Goal: Task Accomplishment & Management: Complete application form

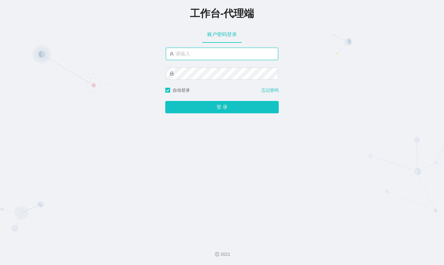
click at [213, 50] on input "text" at bounding box center [222, 54] width 112 height 12
type input "malaiwei"
click at [165, 101] on button "登 录" at bounding box center [221, 107] width 113 height 12
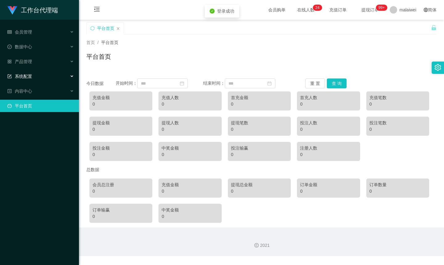
click at [46, 79] on div "系统配置" at bounding box center [39, 76] width 79 height 12
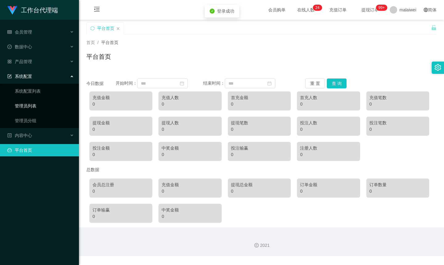
click at [40, 109] on link "管理员列表" at bounding box center [44, 106] width 59 height 12
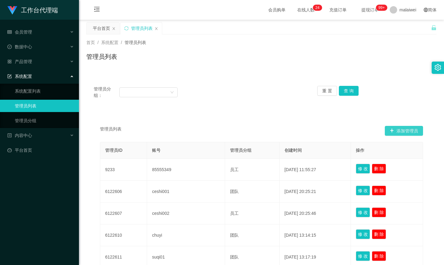
click at [404, 133] on button "添加管理员" at bounding box center [404, 131] width 38 height 10
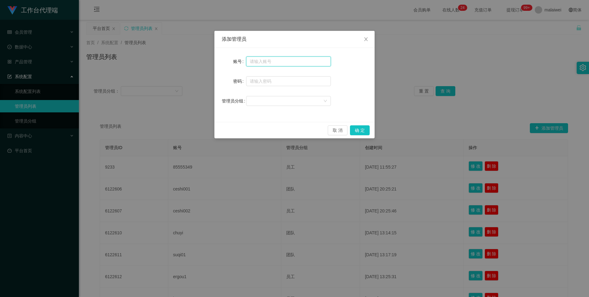
click at [273, 57] on input "text" at bounding box center [288, 61] width 85 height 10
paste input "laowei888"
type input "laowei888"
click at [265, 85] on input "text" at bounding box center [288, 81] width 85 height 10
type input "ccc111"
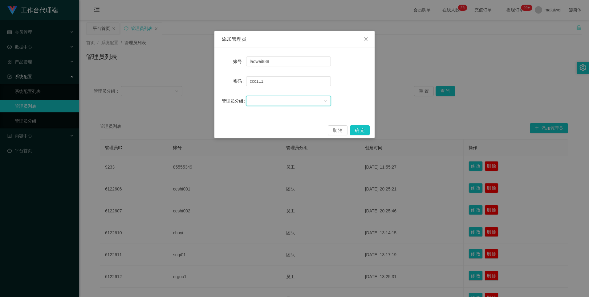
click at [280, 103] on div at bounding box center [286, 100] width 73 height 9
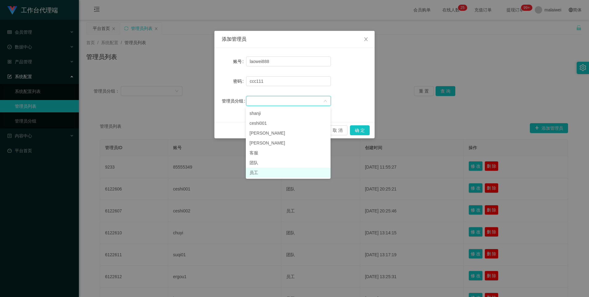
click at [257, 172] on li "员工" at bounding box center [288, 172] width 85 height 10
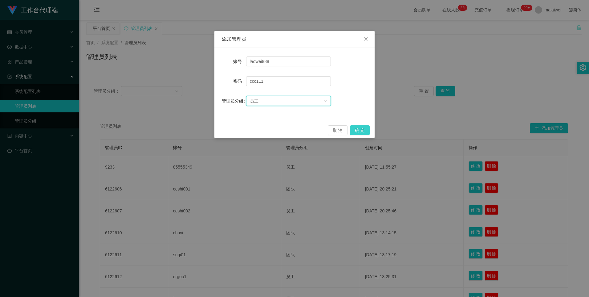
click at [367, 128] on button "确 定" at bounding box center [360, 130] width 20 height 10
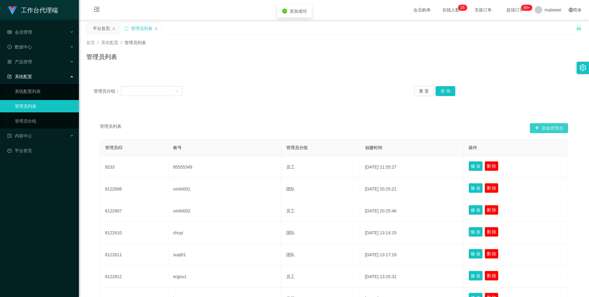
scroll to position [134, 0]
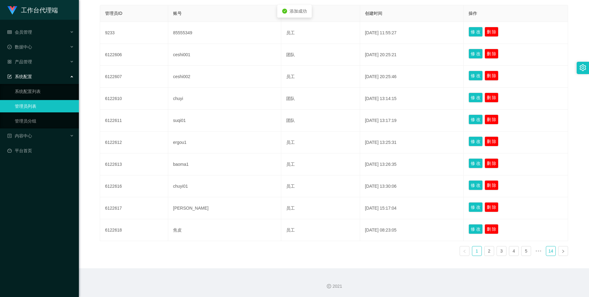
click at [444, 249] on link "14" at bounding box center [551, 250] width 9 height 9
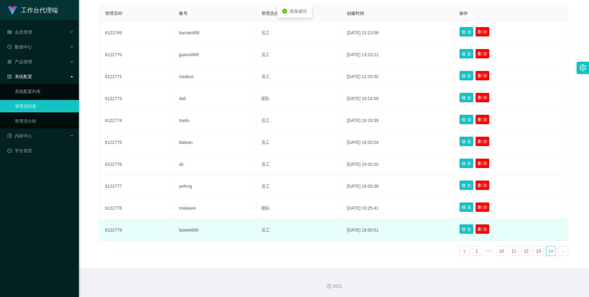
click at [185, 230] on td "laowei888" at bounding box center [215, 230] width 82 height 22
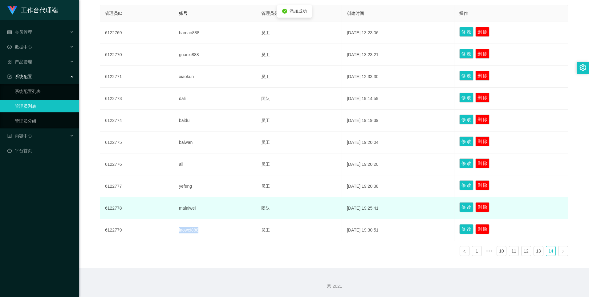
copy td "laowei888"
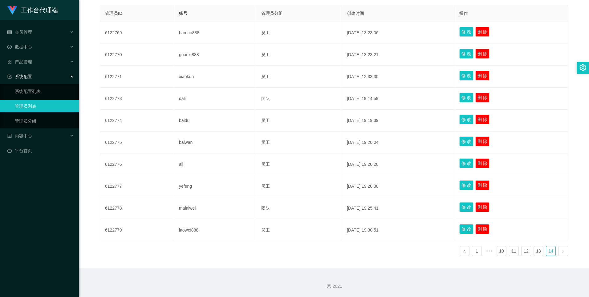
drag, startPoint x: 210, startPoint y: 265, endPoint x: 196, endPoint y: 264, distance: 13.7
click at [210, 265] on div "管理员列表 添加管理员 管理员ID 账号 管理员分组 创建时间 操作 6122769 bamao888 员工 [DATE] 13:23:06 修 改 删 除 …" at bounding box center [334, 121] width 496 height 293
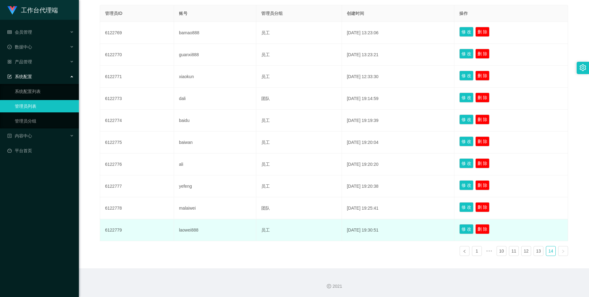
click at [122, 229] on td "6122779" at bounding box center [137, 230] width 74 height 22
click at [116, 232] on td "6122779" at bounding box center [137, 230] width 74 height 22
copy td "6122779"
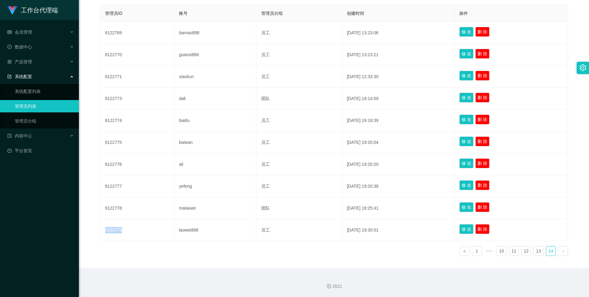
scroll to position [11, 0]
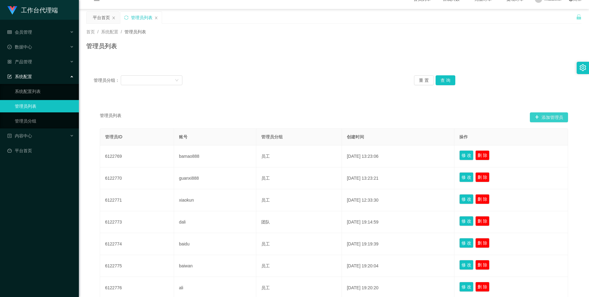
drag, startPoint x: 560, startPoint y: 117, endPoint x: 543, endPoint y: 117, distance: 17.3
click at [444, 117] on button "添加管理员" at bounding box center [549, 117] width 38 height 10
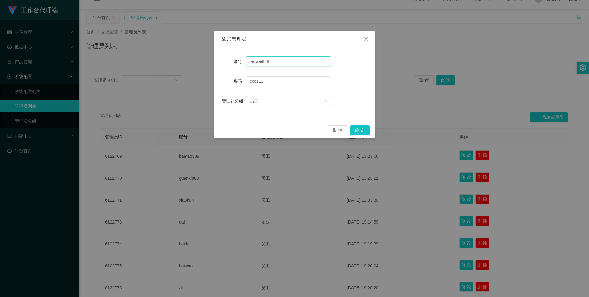
click at [273, 61] on input "laowei888" at bounding box center [288, 61] width 85 height 10
paste input "dayu"
drag, startPoint x: 359, startPoint y: 131, endPoint x: 360, endPoint y: 125, distance: 6.6
click at [359, 131] on button "确 定" at bounding box center [360, 130] width 20 height 10
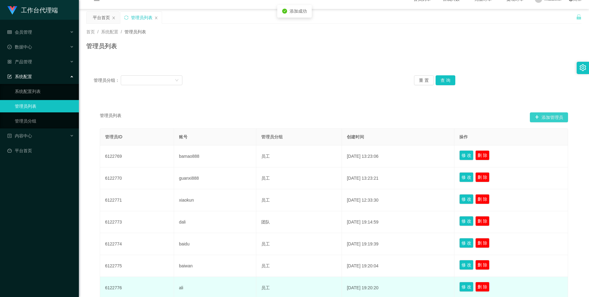
scroll to position [134, 0]
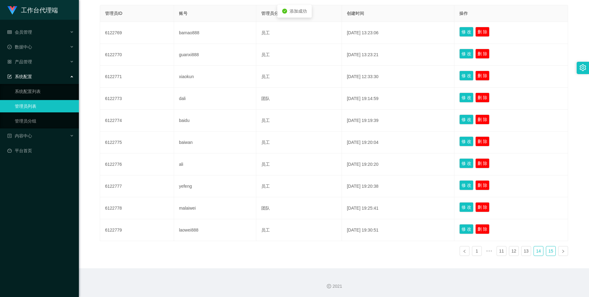
click at [444, 247] on link "15" at bounding box center [551, 250] width 9 height 9
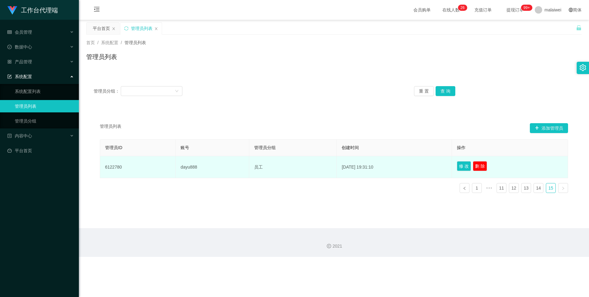
click at [189, 168] on td "dayu888" at bounding box center [213, 167] width 74 height 22
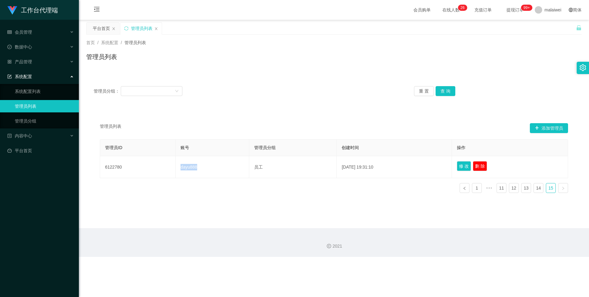
copy td "dayu888"
drag, startPoint x: 190, startPoint y: 201, endPoint x: 171, endPoint y: 193, distance: 21.1
click at [186, 199] on div "管理员列表 添加管理员 管理员ID 账号 管理员分组 创建时间 操作 6122780 dayu888 员工 [DATE] 19:31:10 修 改 删 除 1…" at bounding box center [334, 157] width 496 height 96
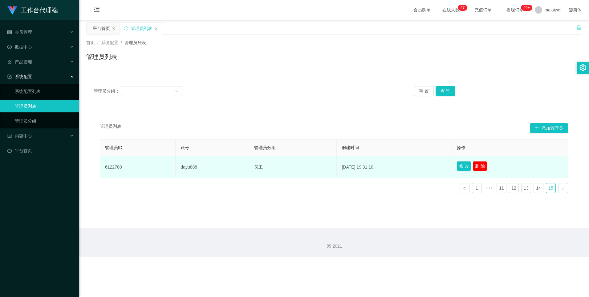
click at [115, 169] on td "6122780" at bounding box center [138, 167] width 76 height 22
copy td "6122780"
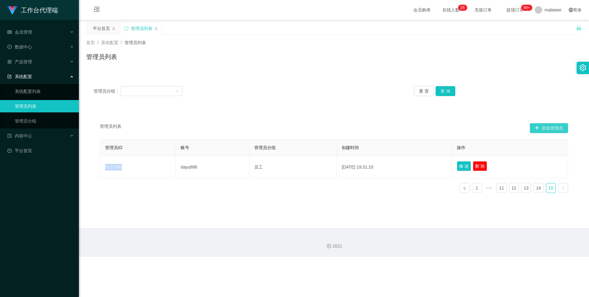
click at [444, 131] on button "添加管理员" at bounding box center [549, 128] width 38 height 10
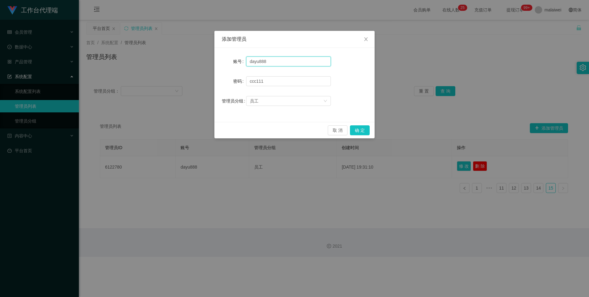
click at [297, 64] on input "dayu888" at bounding box center [288, 61] width 85 height 10
paste input "malai"
type input "malai888"
drag, startPoint x: 363, startPoint y: 129, endPoint x: 285, endPoint y: 160, distance: 83.8
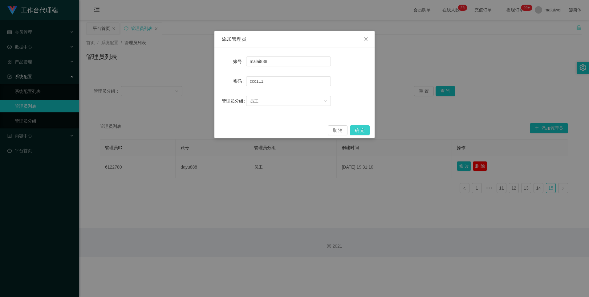
click at [363, 129] on button "确 定" at bounding box center [360, 130] width 20 height 10
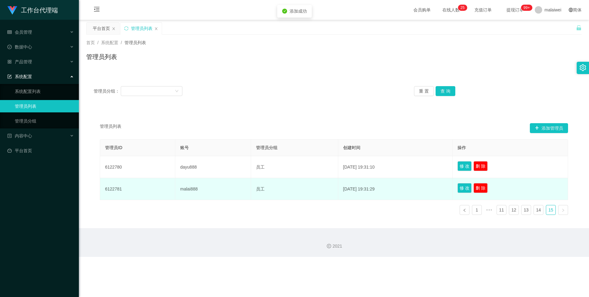
click at [184, 191] on td "malai888" at bounding box center [213, 189] width 76 height 22
copy td "malai888"
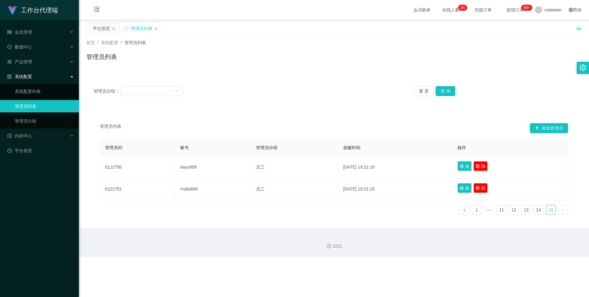
drag, startPoint x: 198, startPoint y: 220, endPoint x: 186, endPoint y: 215, distance: 13.4
click at [197, 220] on div "管理员列表 添加管理员 管理员ID 账号 管理员分组 创建时间 操作 6122780 dayu888 员工 [DATE] 19:31:10 修 改 删 除 6…" at bounding box center [334, 167] width 496 height 117
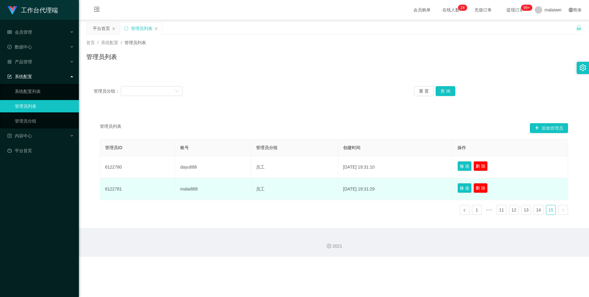
click at [114, 190] on td "6122781" at bounding box center [137, 189] width 75 height 22
copy td "6122781"
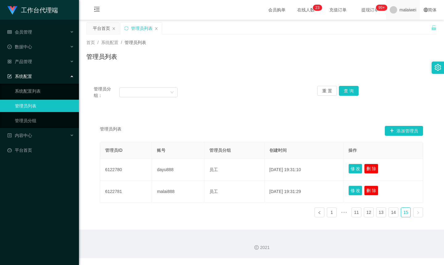
click at [409, 10] on span "malaiwei" at bounding box center [408, 10] width 17 height 20
click at [409, 30] on li "退出登录" at bounding box center [404, 27] width 46 height 10
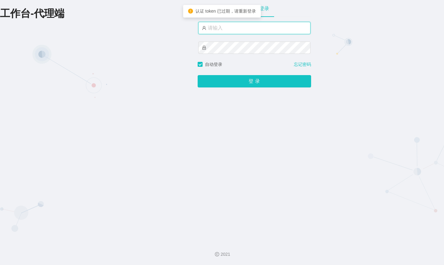
click at [228, 27] on input "text" at bounding box center [254, 28] width 112 height 12
type input "xiaoming8"
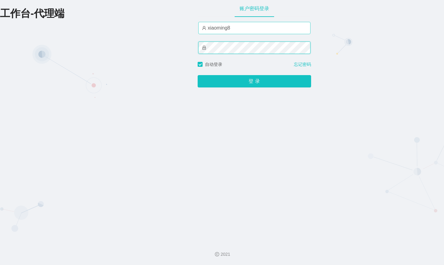
click at [198, 75] on button "登 录" at bounding box center [254, 81] width 113 height 12
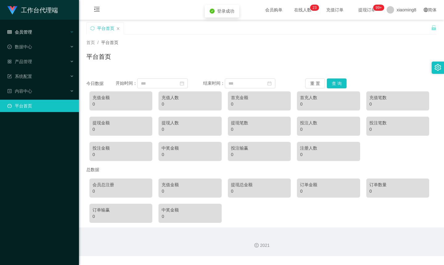
click at [50, 34] on div "会员管理" at bounding box center [39, 32] width 79 height 12
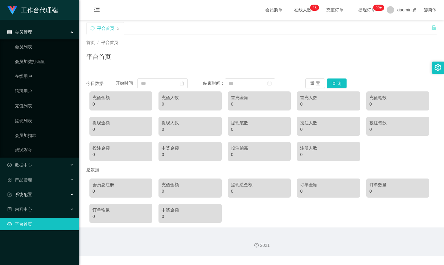
click at [38, 195] on div "系统配置" at bounding box center [39, 195] width 79 height 12
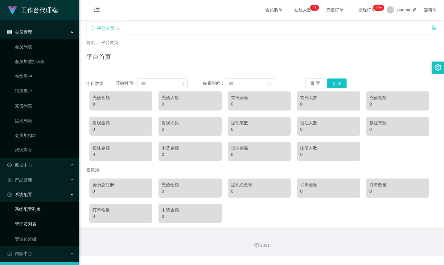
drag, startPoint x: 34, startPoint y: 224, endPoint x: 44, endPoint y: 215, distance: 13.6
click at [35, 224] on link "管理员列表" at bounding box center [44, 224] width 59 height 12
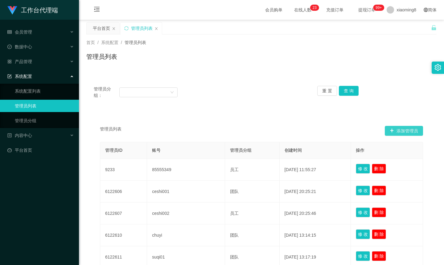
click at [396, 132] on button "添加管理员" at bounding box center [404, 131] width 38 height 10
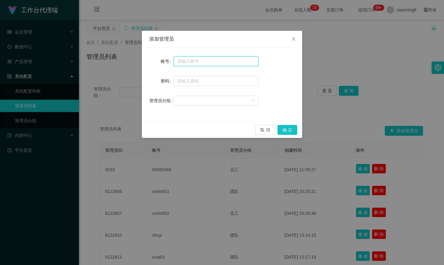
click at [196, 63] on input "text" at bounding box center [216, 61] width 85 height 10
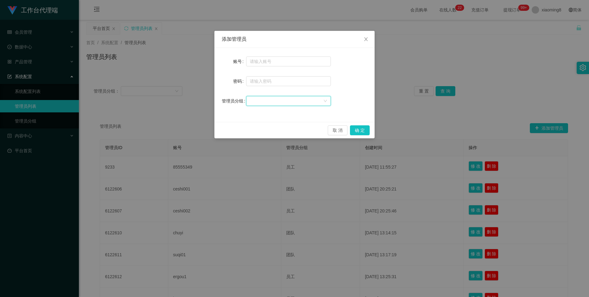
click at [299, 101] on div at bounding box center [286, 100] width 73 height 9
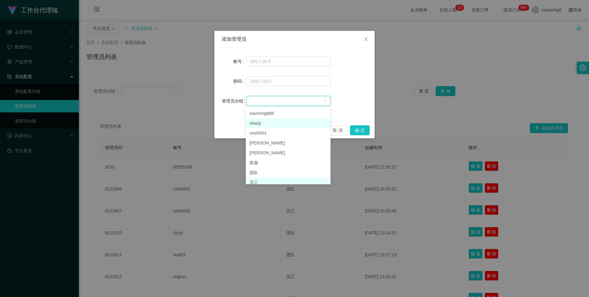
scroll to position [3, 0]
click at [260, 180] on li "员工" at bounding box center [288, 179] width 85 height 10
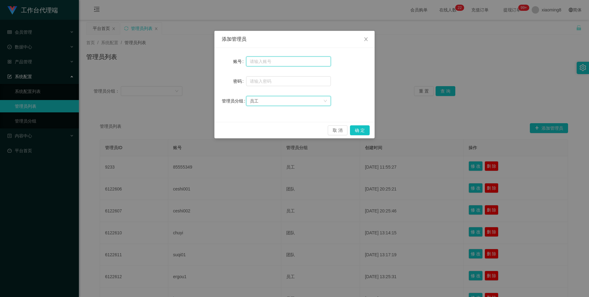
click at [270, 61] on input "text" at bounding box center [288, 61] width 85 height 10
click at [367, 39] on icon "图标: close" at bounding box center [366, 39] width 5 height 5
